Goal: Task Accomplishment & Management: Complete application form

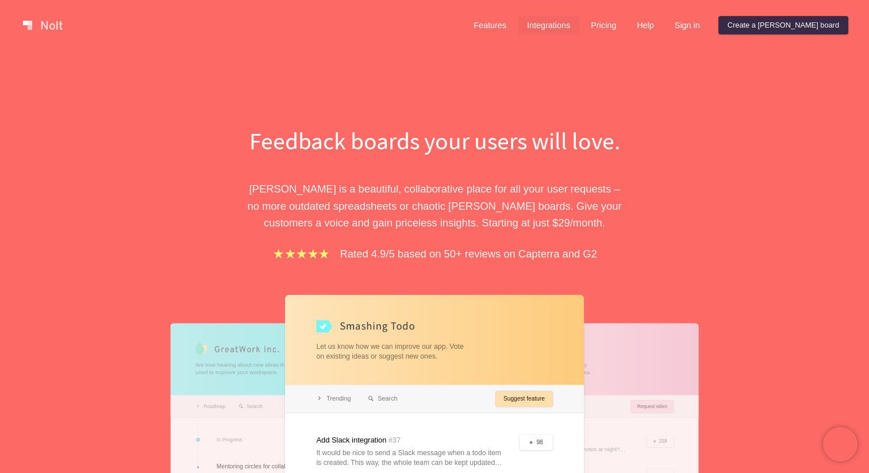
click at [580, 28] on link "Integrations" at bounding box center [549, 25] width 62 height 18
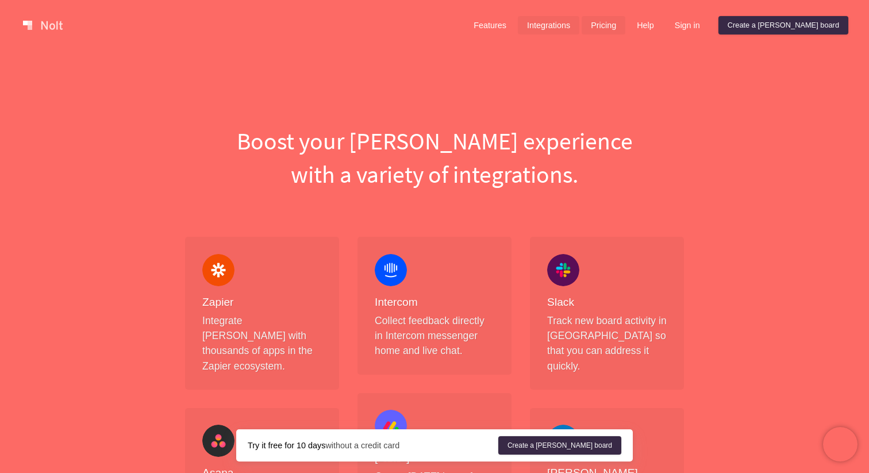
click at [626, 26] on link "Pricing" at bounding box center [604, 25] width 44 height 18
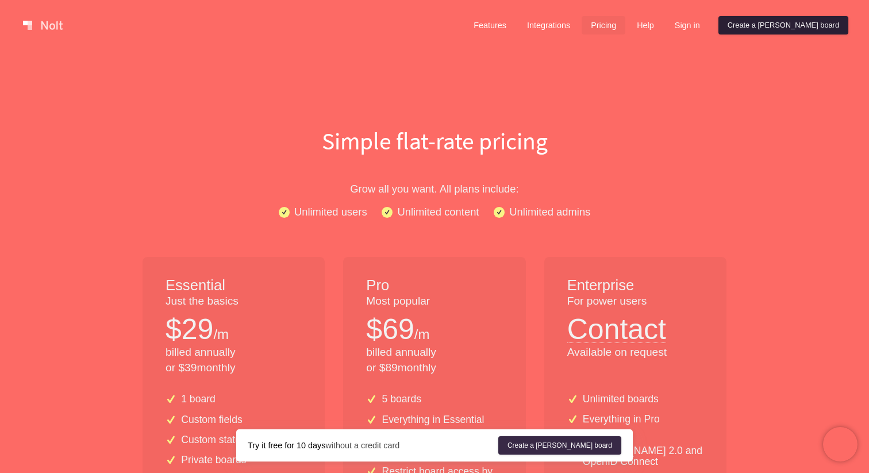
click at [774, 29] on link "Create a [PERSON_NAME] board" at bounding box center [784, 25] width 130 height 18
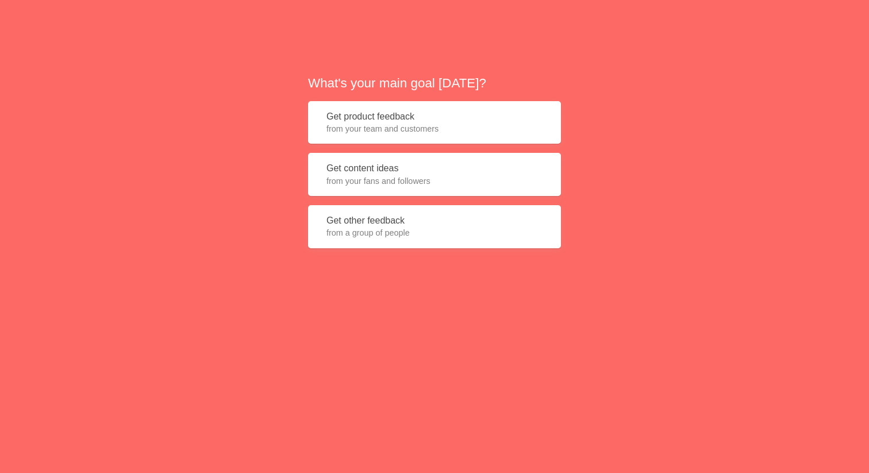
click at [417, 129] on span "from your team and customers" at bounding box center [435, 128] width 216 height 11
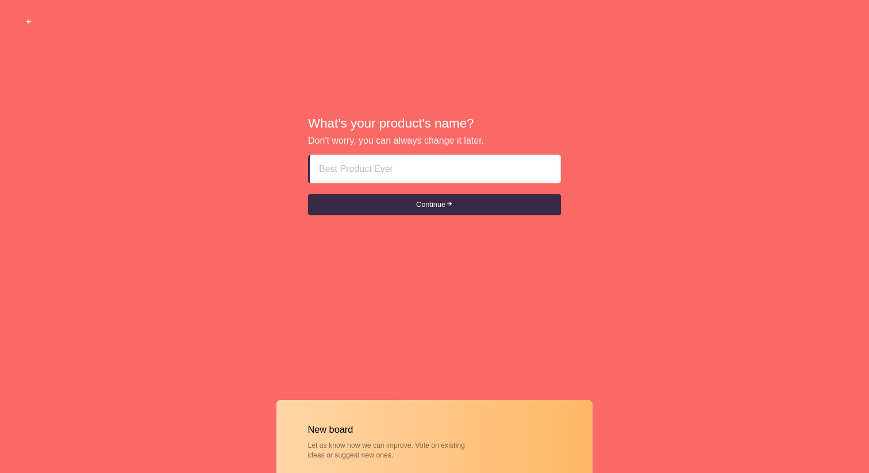
click at [419, 171] on input at bounding box center [435, 169] width 232 height 28
click at [29, 24] on span "button" at bounding box center [28, 21] width 7 height 7
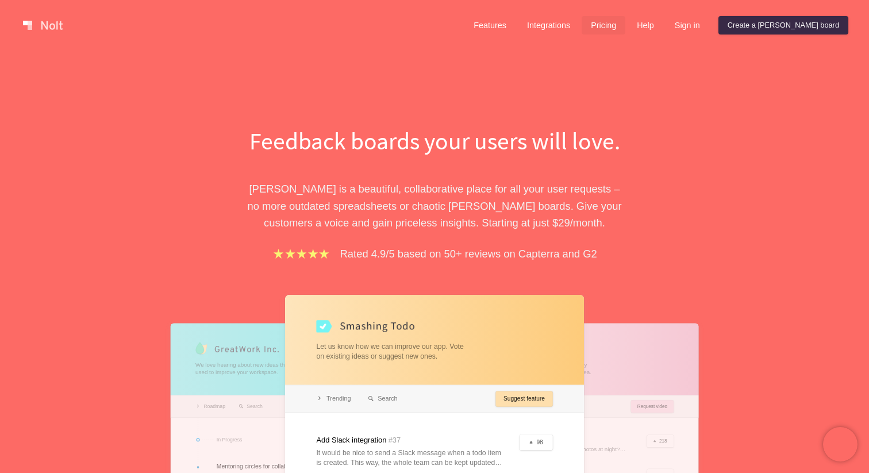
click at [626, 23] on link "Pricing" at bounding box center [604, 25] width 44 height 18
